Goal: Book appointment/travel/reservation

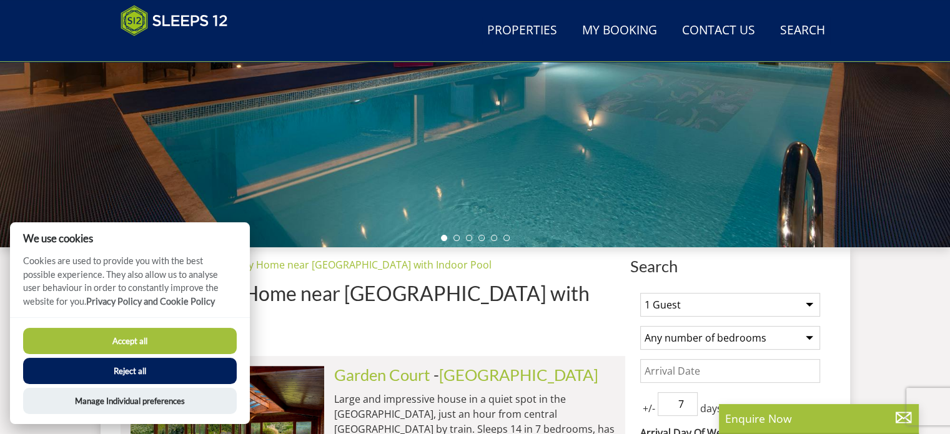
scroll to position [324, 0]
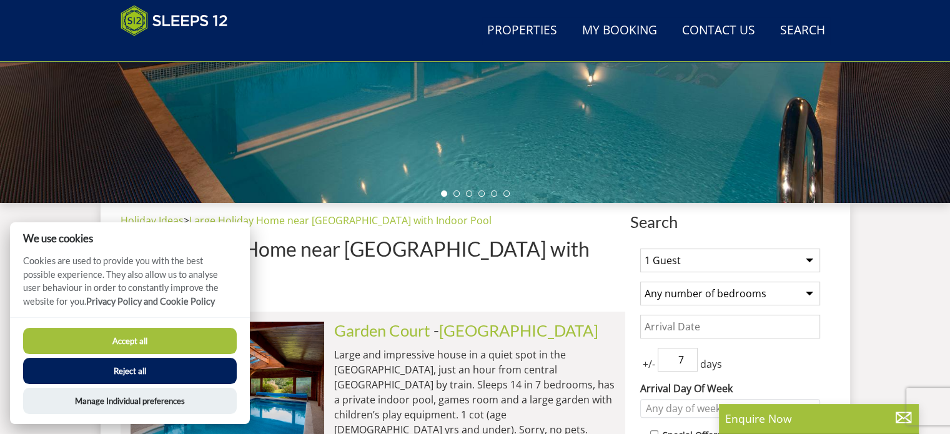
click at [194, 336] on button "Accept all" at bounding box center [130, 341] width 214 height 26
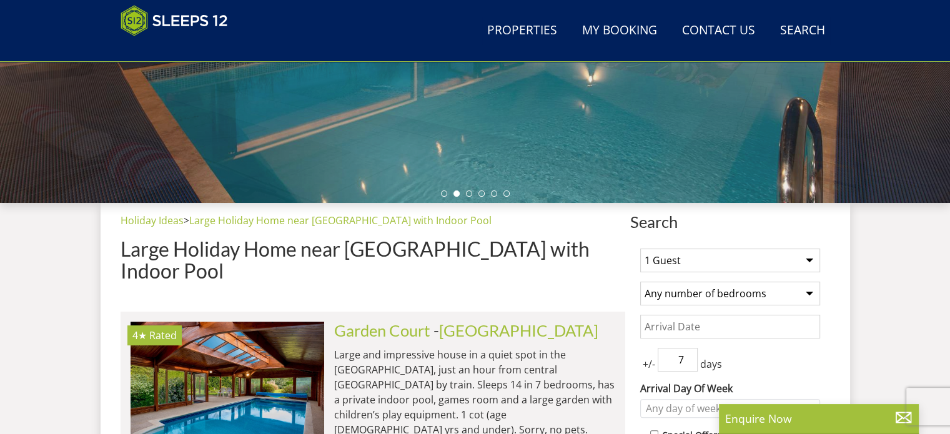
scroll to position [347, 0]
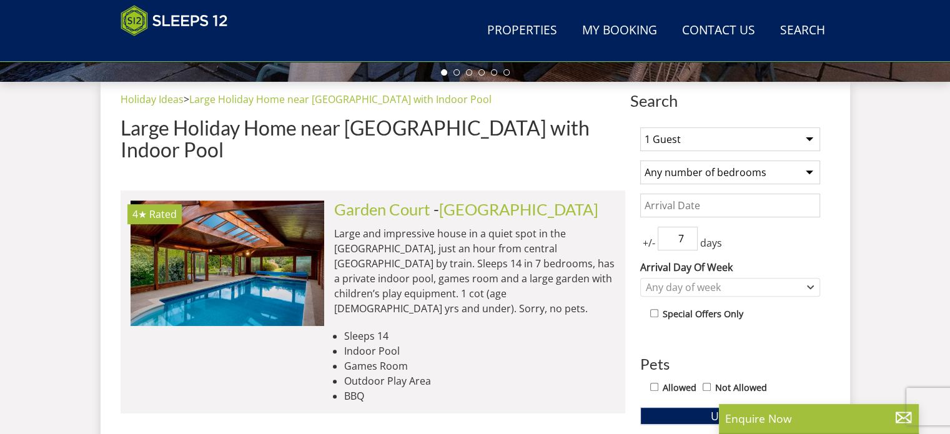
scroll to position [423, 0]
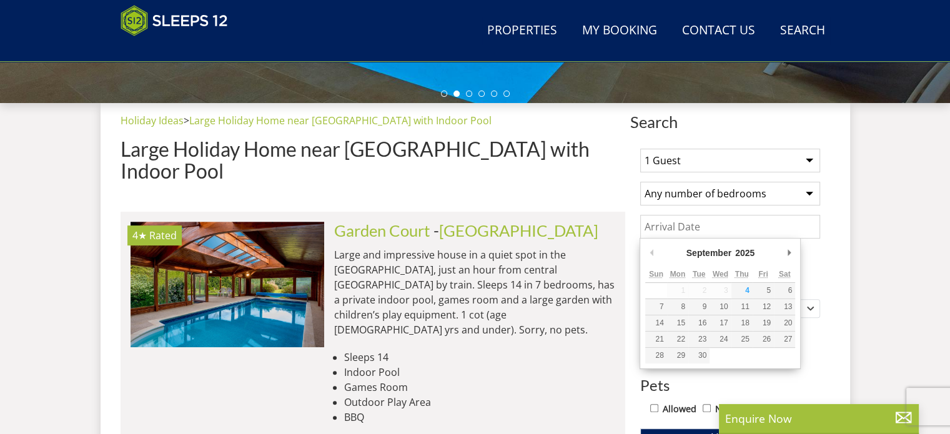
click at [713, 228] on input "Date" at bounding box center [730, 227] width 180 height 24
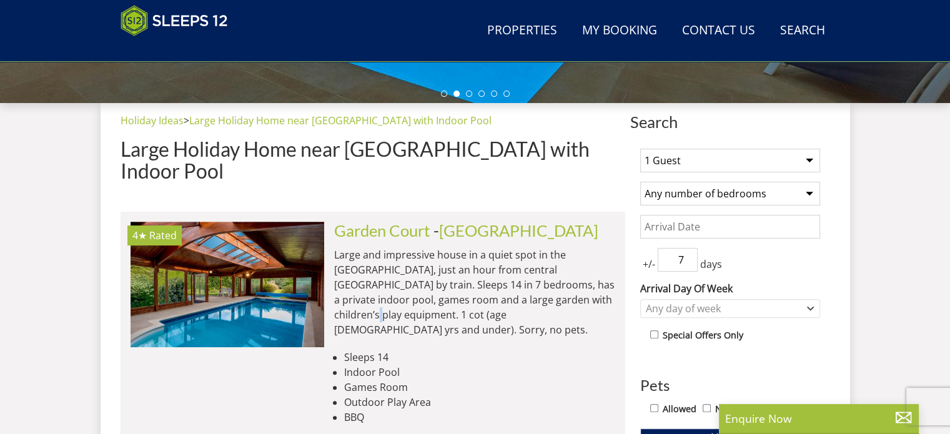
click at [540, 280] on p "Large and impressive house in a quiet spot in the [GEOGRAPHIC_DATA], just an ho…" at bounding box center [474, 292] width 281 height 90
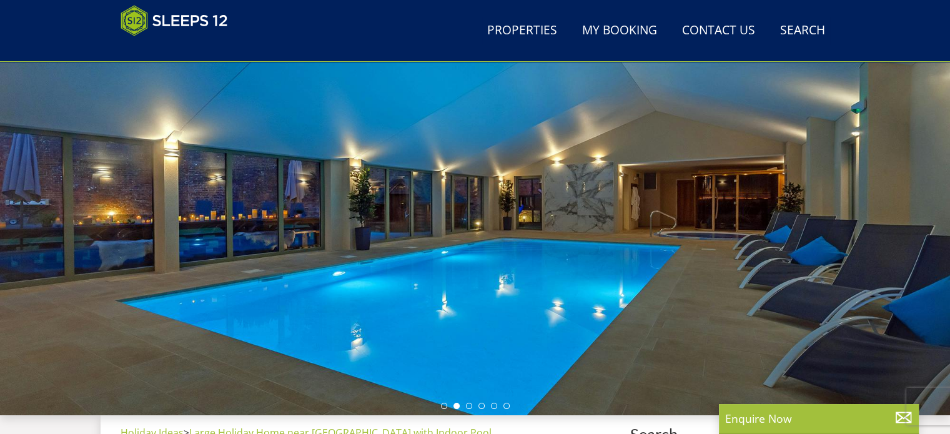
scroll to position [174, 0]
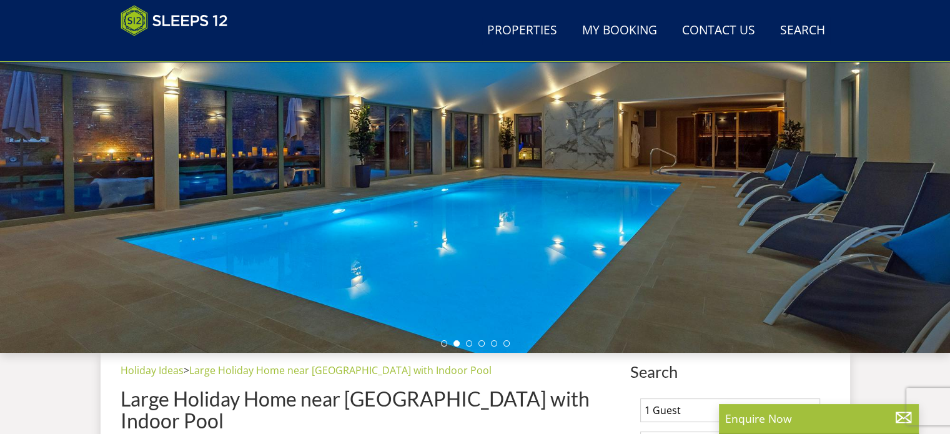
click at [467, 340] on ul at bounding box center [475, 343] width 69 height 6
click at [467, 344] on li at bounding box center [469, 343] width 6 height 6
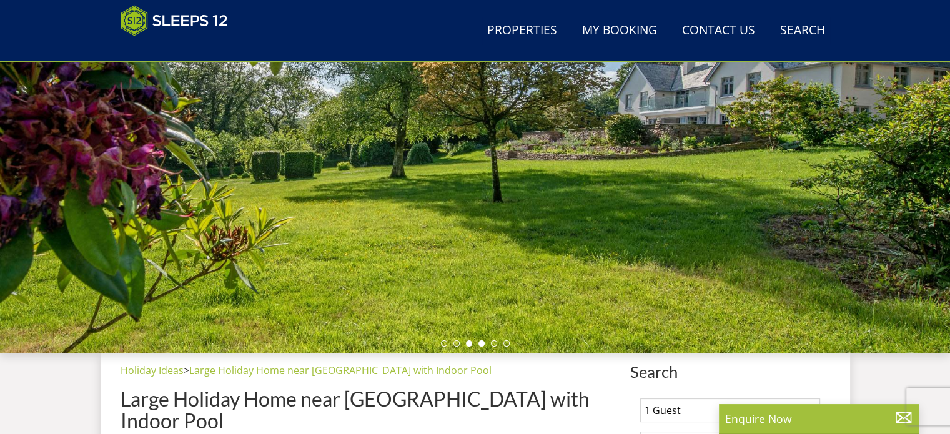
click at [483, 343] on li at bounding box center [481, 343] width 6 height 6
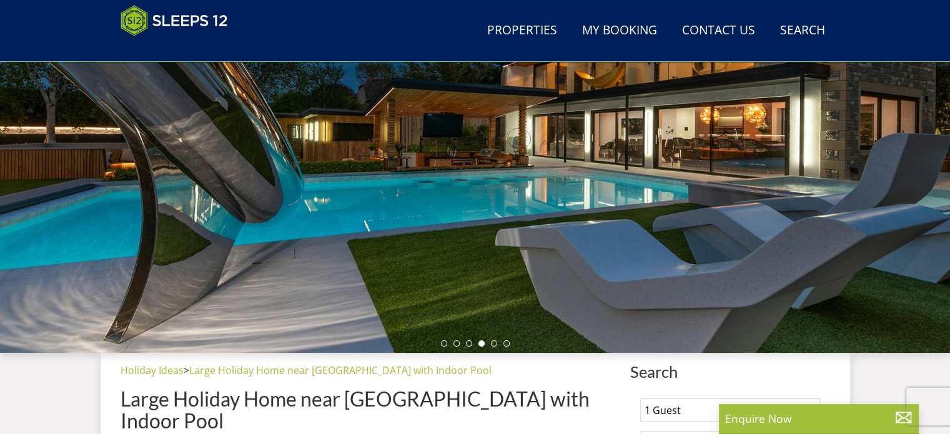
click at [494, 347] on div at bounding box center [475, 134] width 950 height 437
click at [495, 343] on li at bounding box center [494, 343] width 6 height 6
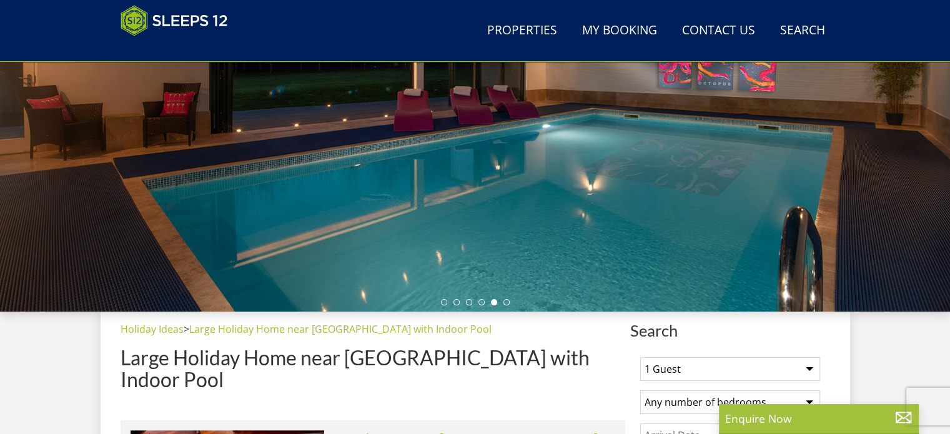
scroll to position [236, 0]
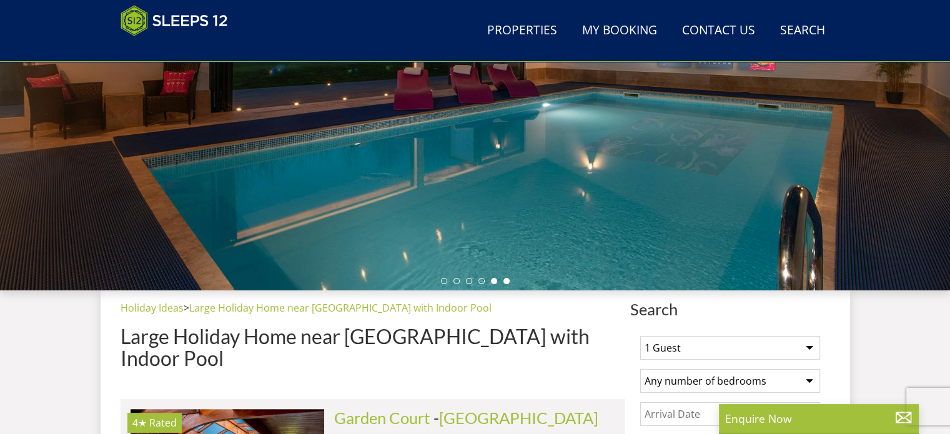
click at [508, 281] on li at bounding box center [506, 281] width 6 height 6
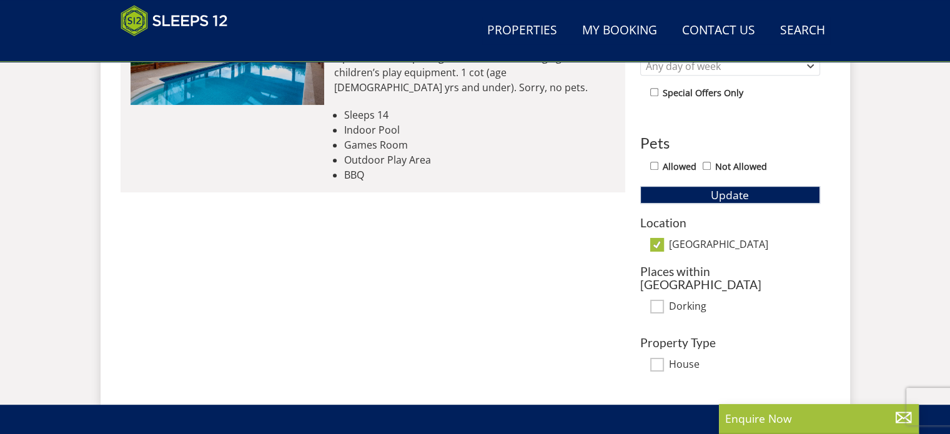
scroll to position [673, 0]
